Goal: Find contact information

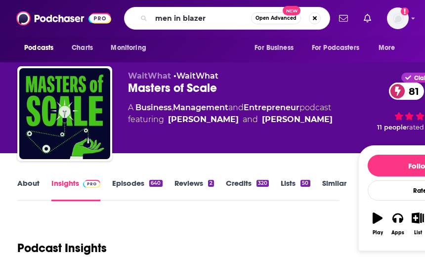
type input "men in blazers"
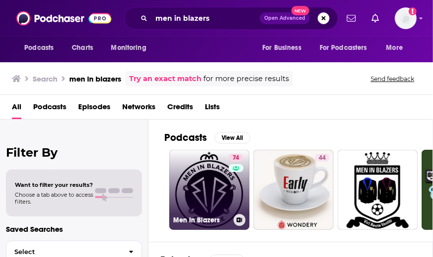
click at [203, 181] on link "74 Men In Blazers" at bounding box center [209, 190] width 80 height 80
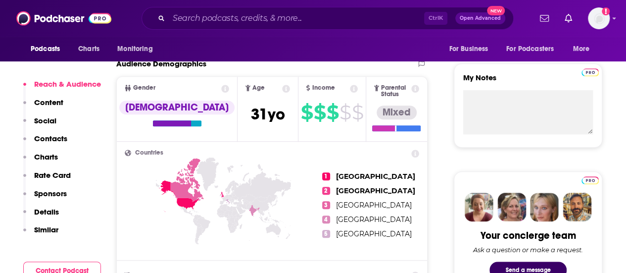
scroll to position [359, 0]
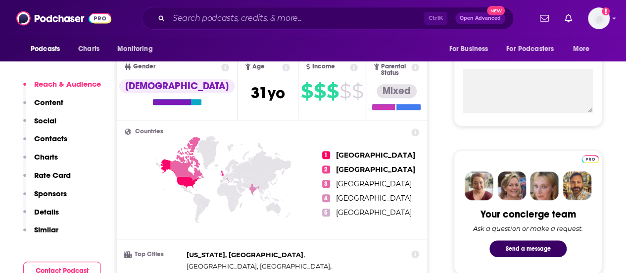
click at [54, 136] on p "Contacts" at bounding box center [50, 138] width 33 height 9
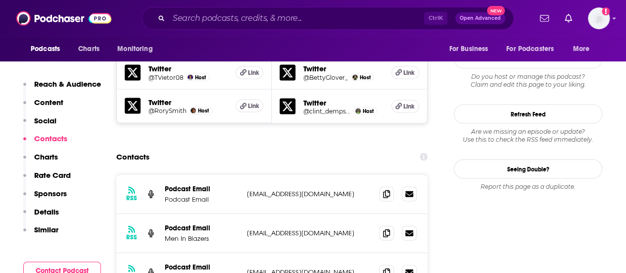
scroll to position [1003, 0]
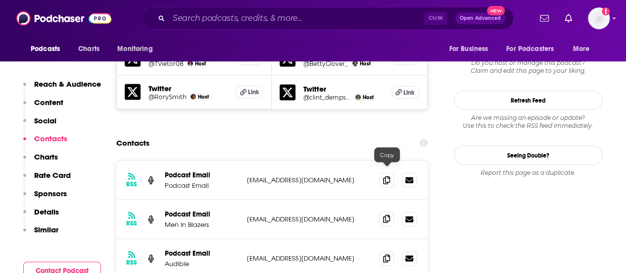
click at [386, 215] on icon at bounding box center [386, 219] width 7 height 8
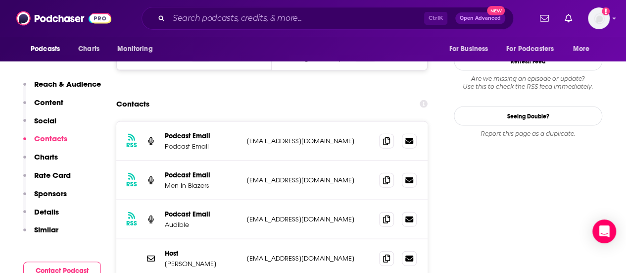
scroll to position [1043, 0]
click at [386, 253] on icon at bounding box center [386, 257] width 7 height 8
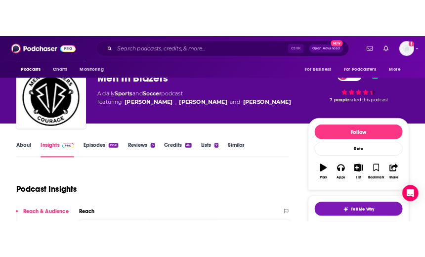
scroll to position [0, 0]
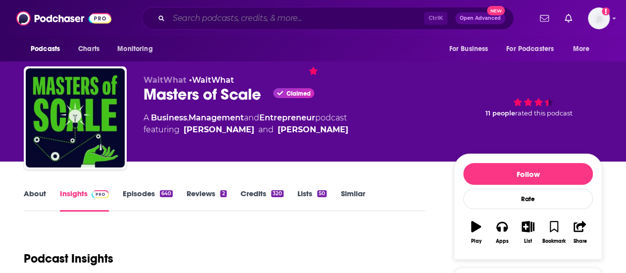
click at [196, 18] on input "Search podcasts, credits, & more..." at bounding box center [296, 18] width 255 height 16
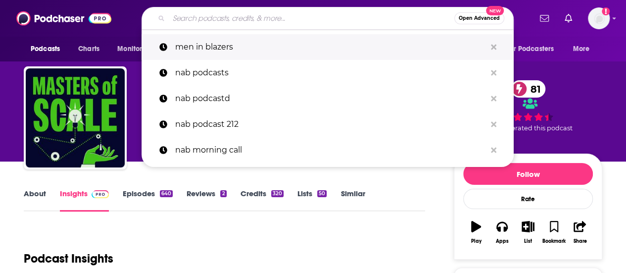
click at [200, 47] on p "men in blazers" at bounding box center [330, 47] width 311 height 26
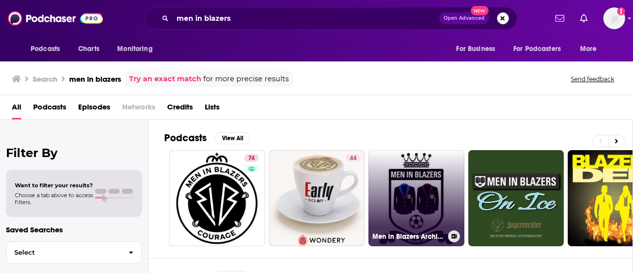
click at [416, 188] on link "Men in Blazers Archive" at bounding box center [417, 198] width 96 height 96
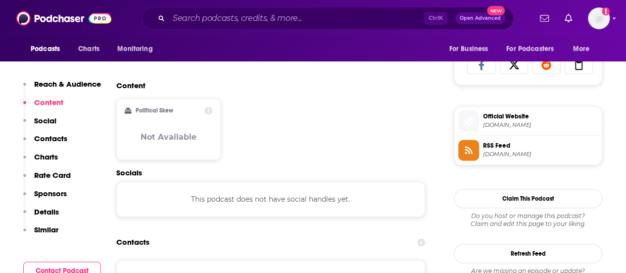
scroll to position [654, 0]
click at [56, 139] on p "Contacts" at bounding box center [50, 138] width 33 height 9
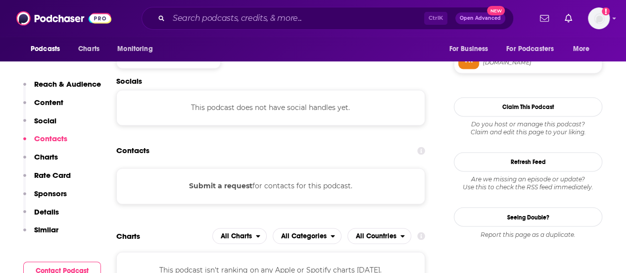
scroll to position [749, 0]
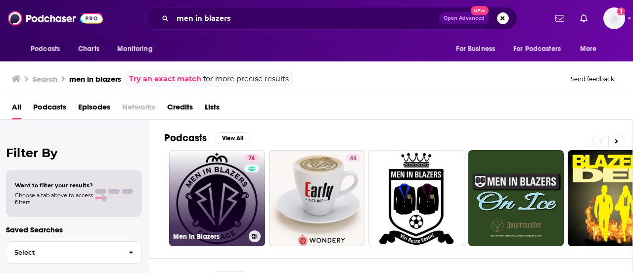
click at [238, 190] on link "74 Men In Blazers" at bounding box center [217, 198] width 96 height 96
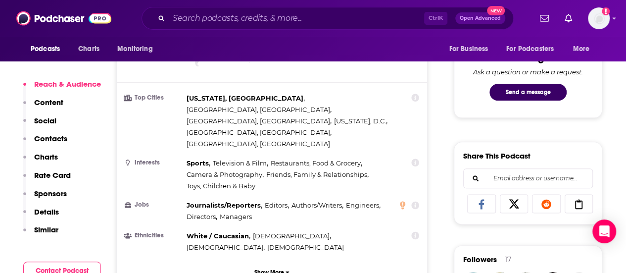
click at [49, 137] on p "Contacts" at bounding box center [50, 138] width 33 height 9
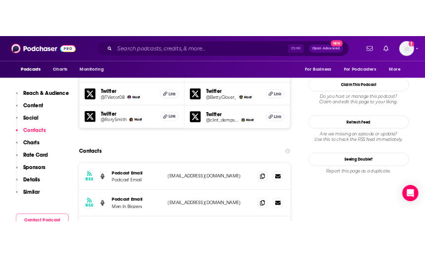
scroll to position [978, 0]
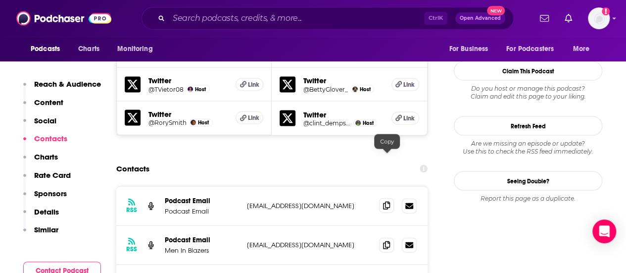
click at [388, 201] on icon at bounding box center [386, 205] width 7 height 8
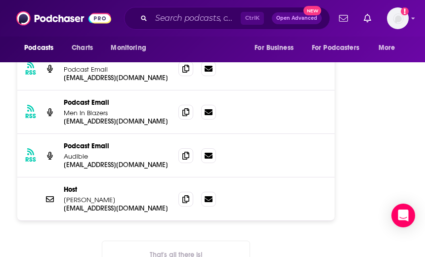
scroll to position [1173, 0]
